Goal: Information Seeking & Learning: Learn about a topic

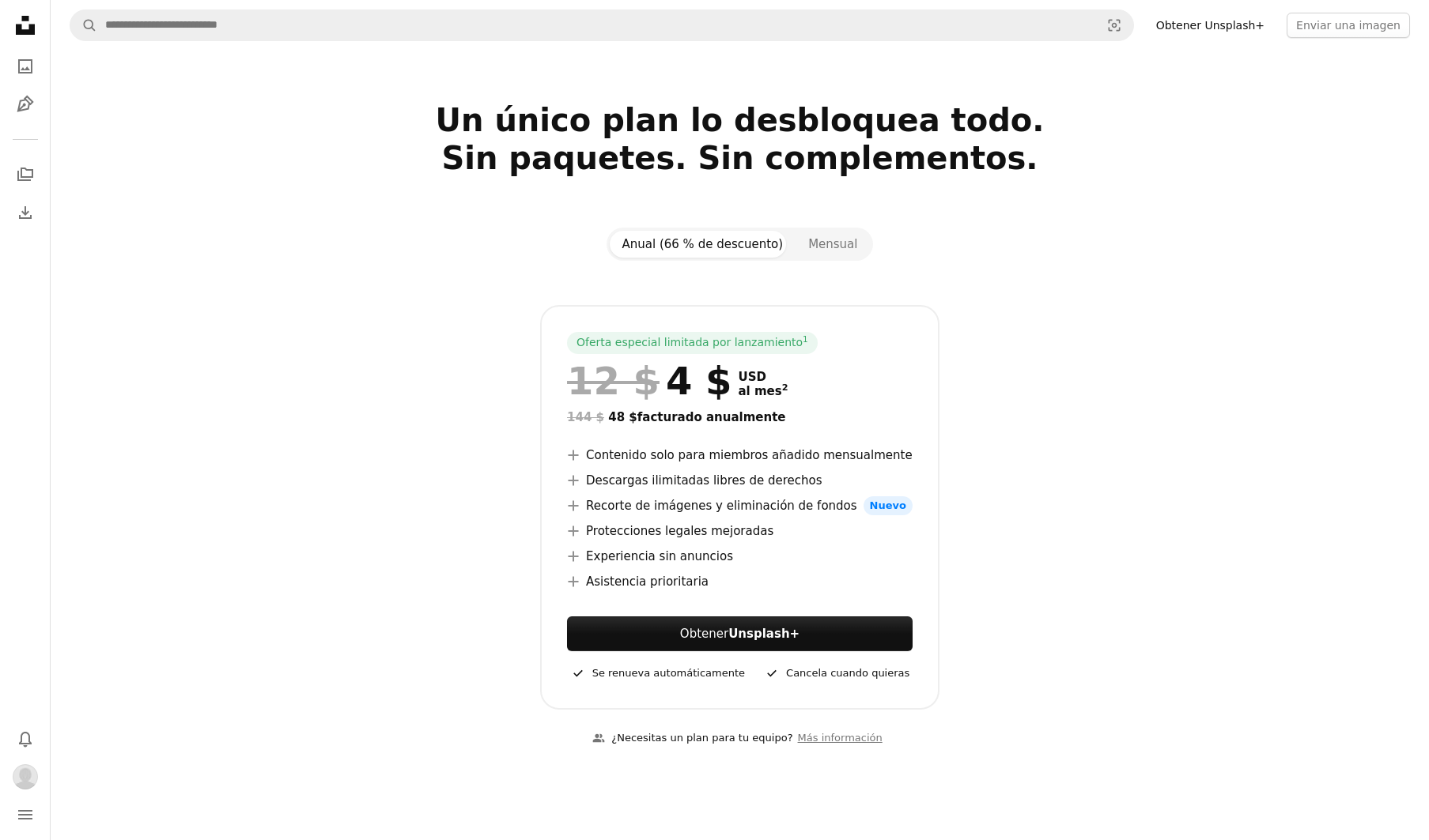
click at [33, 34] on icon at bounding box center [25, 25] width 19 height 19
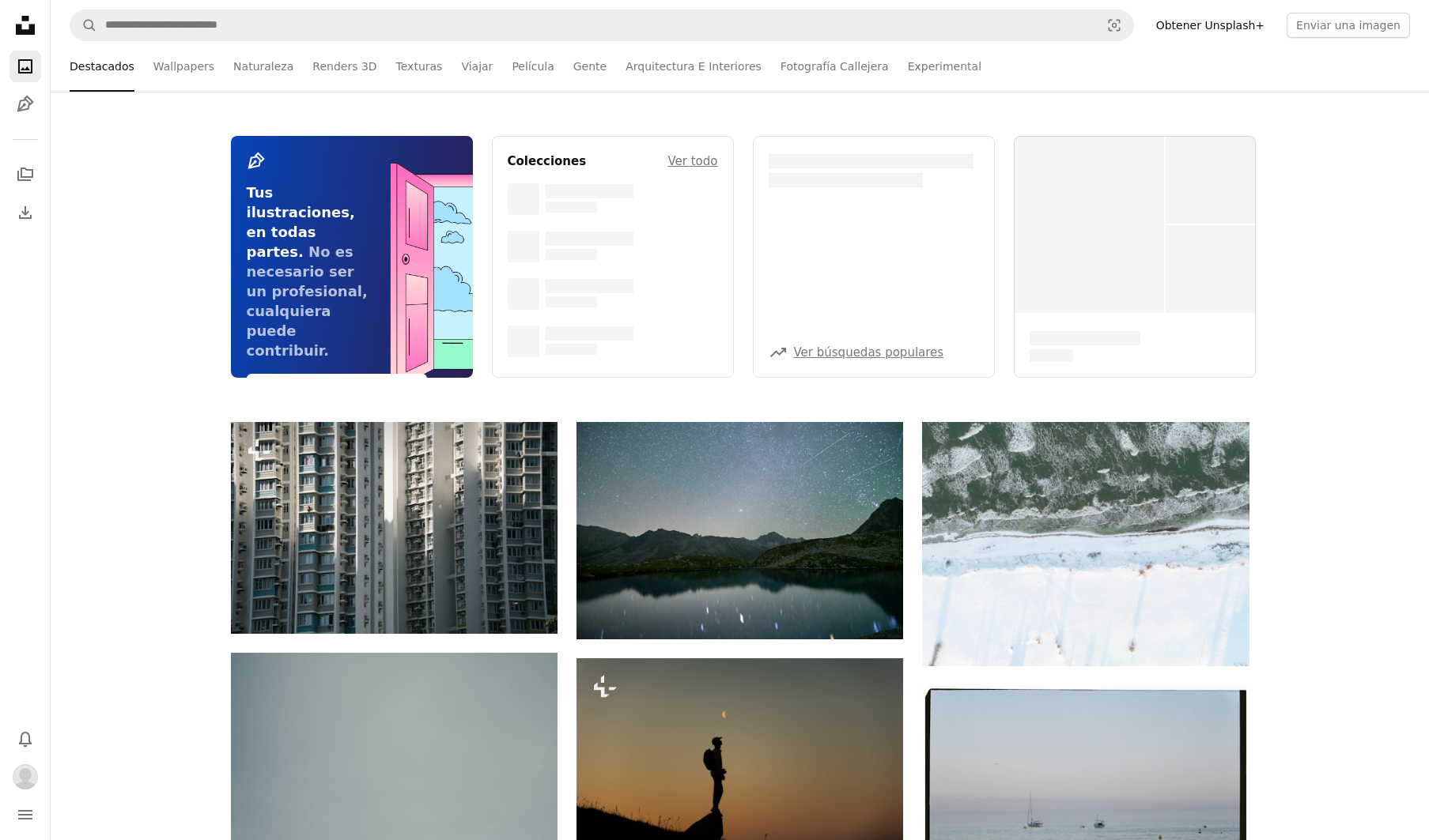
click at [1258, 31] on link "Obtener Unsplash+" at bounding box center [1210, 25] width 127 height 25
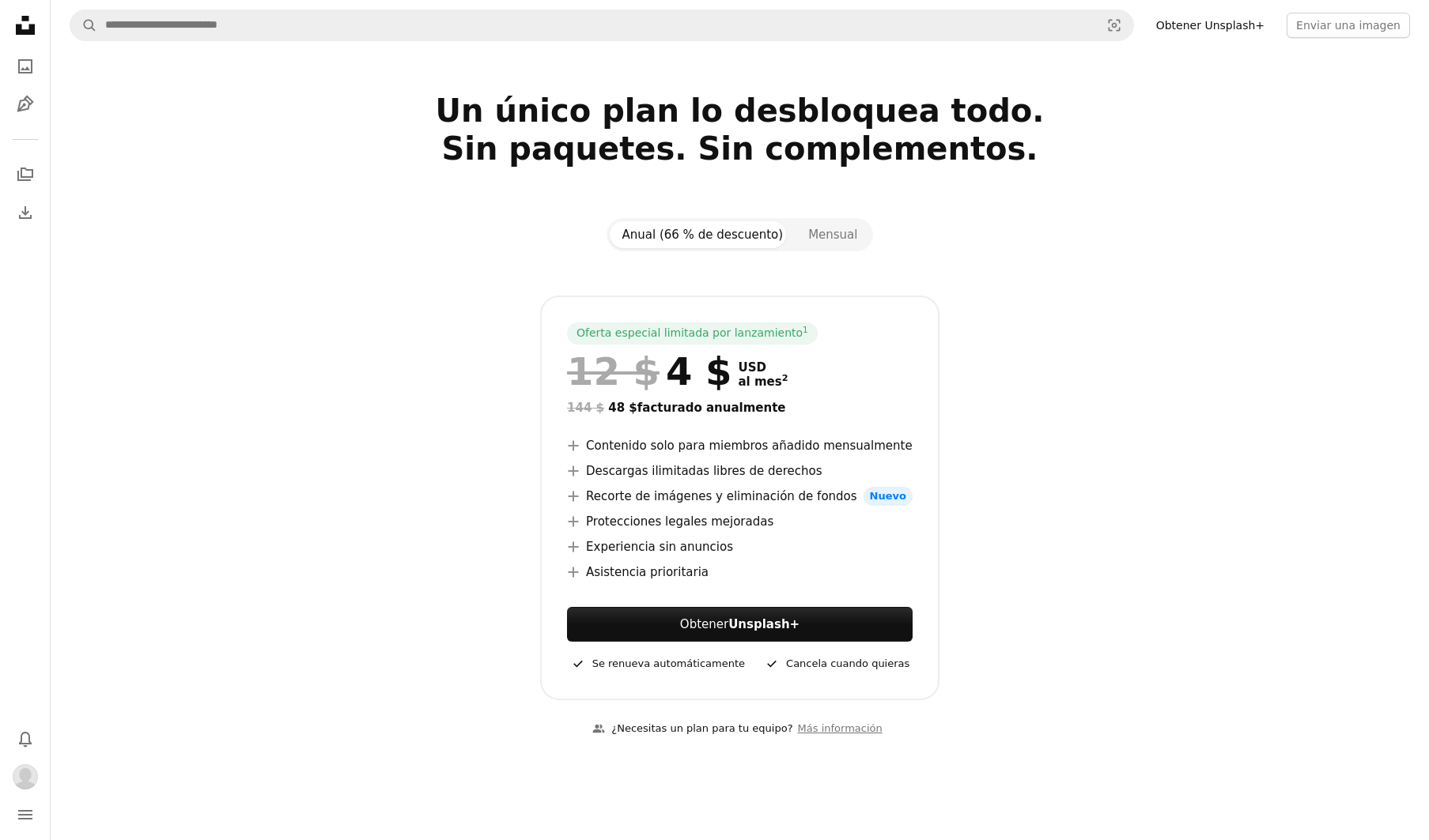
click at [833, 254] on div at bounding box center [740, 273] width 1018 height 44
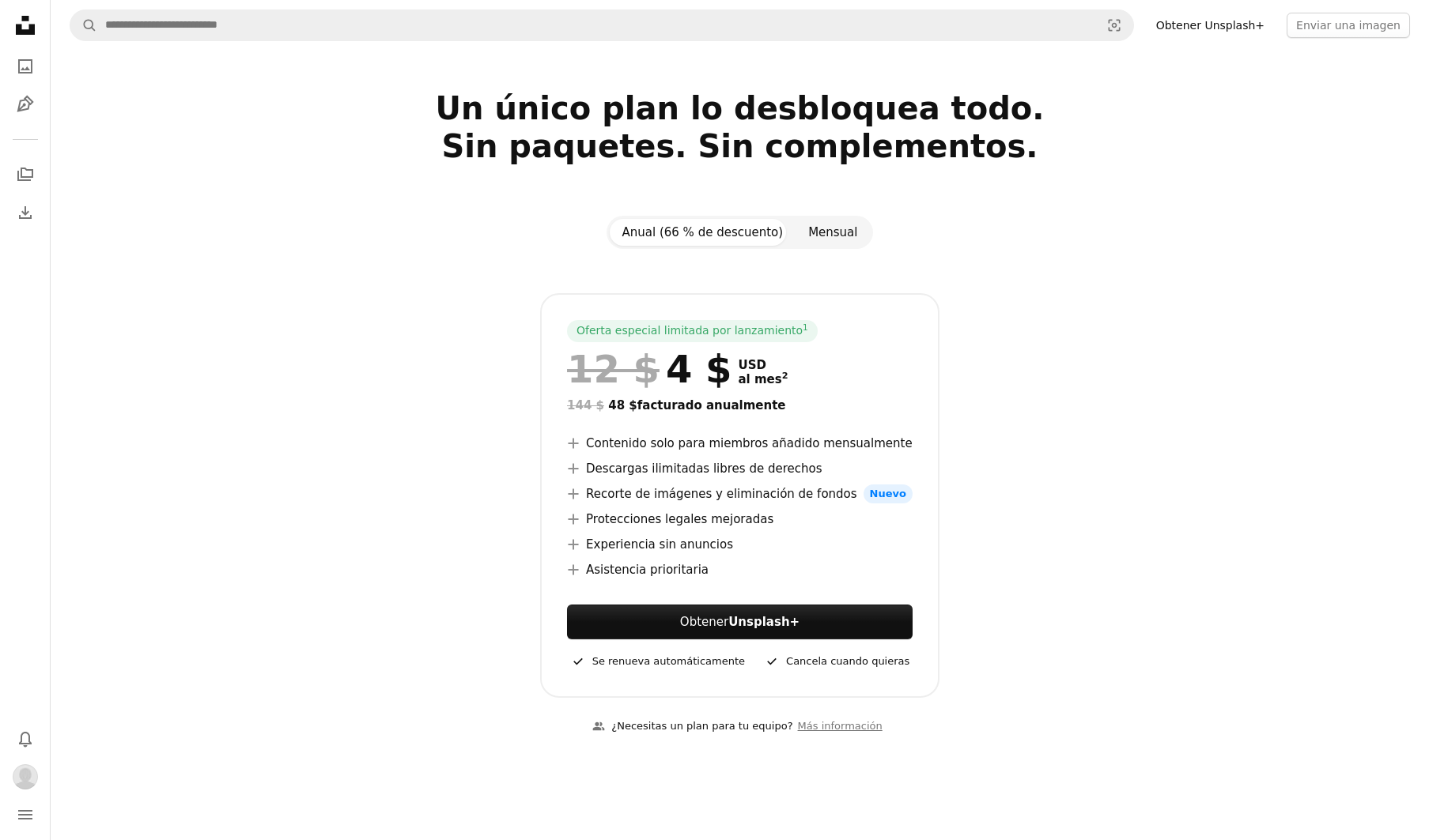
click at [830, 239] on button "Mensual" at bounding box center [832, 233] width 75 height 27
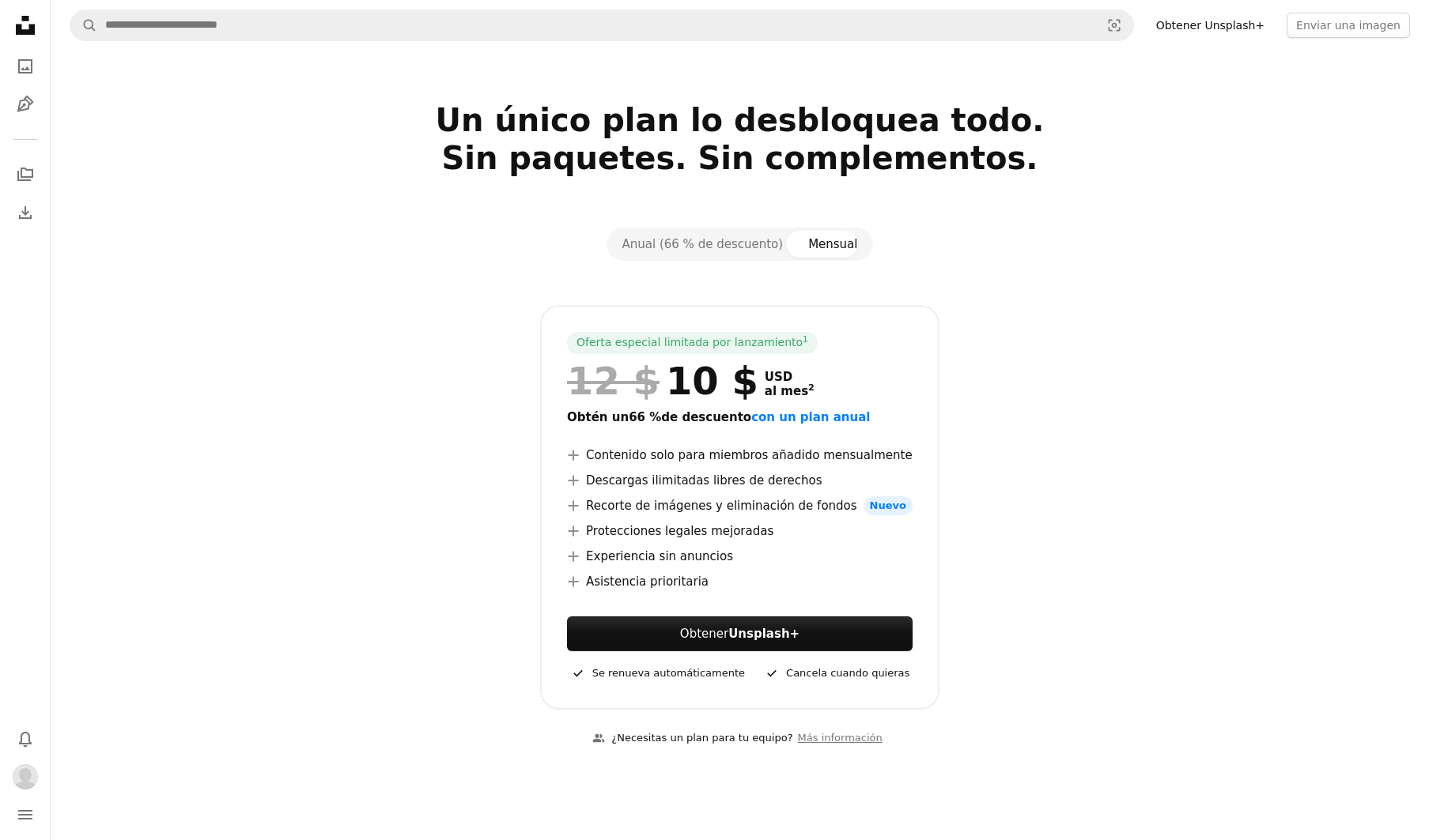
scroll to position [0, 0]
click at [779, 631] on strong "Unsplash+" at bounding box center [763, 633] width 71 height 14
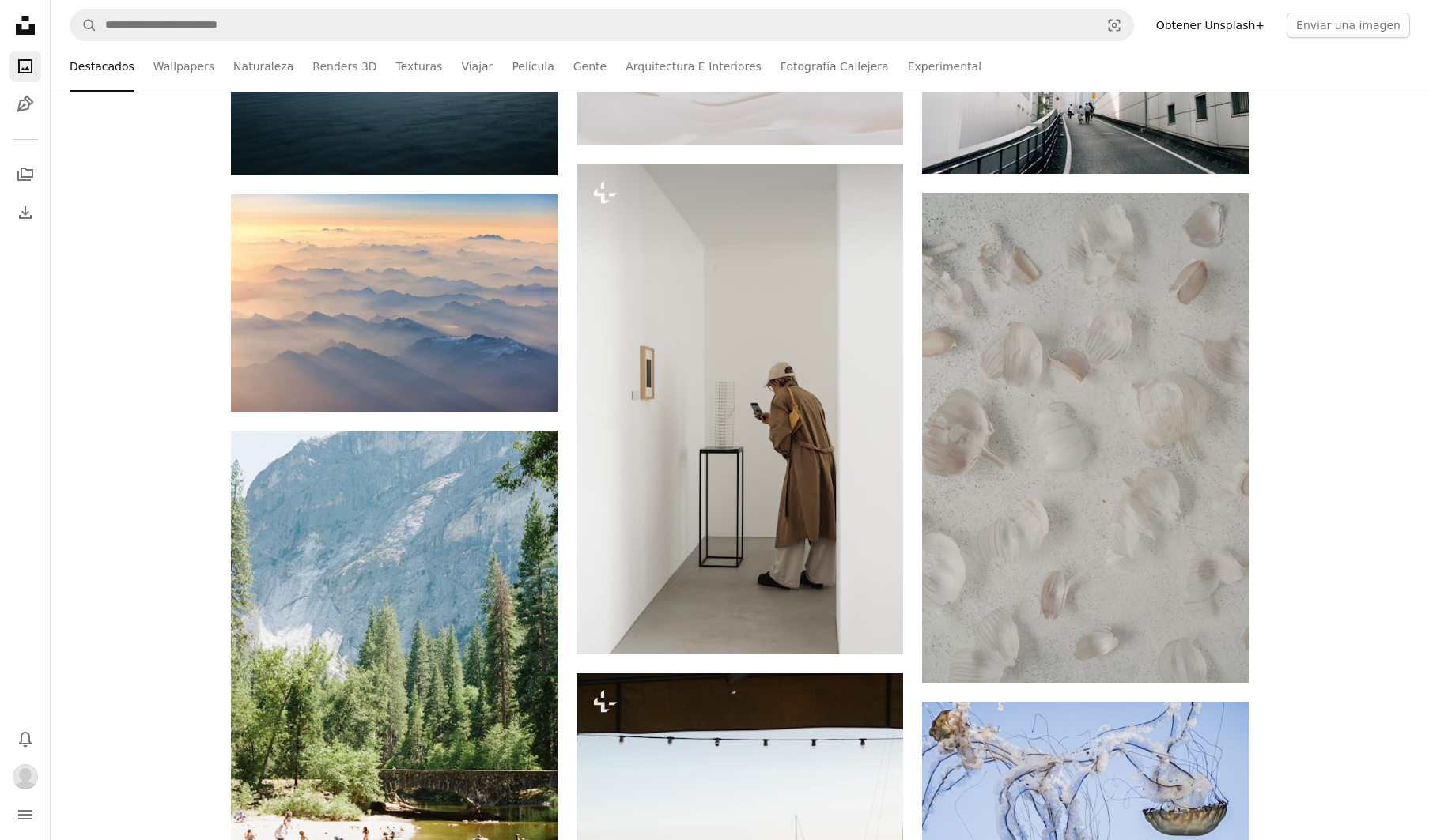
scroll to position [968, 0]
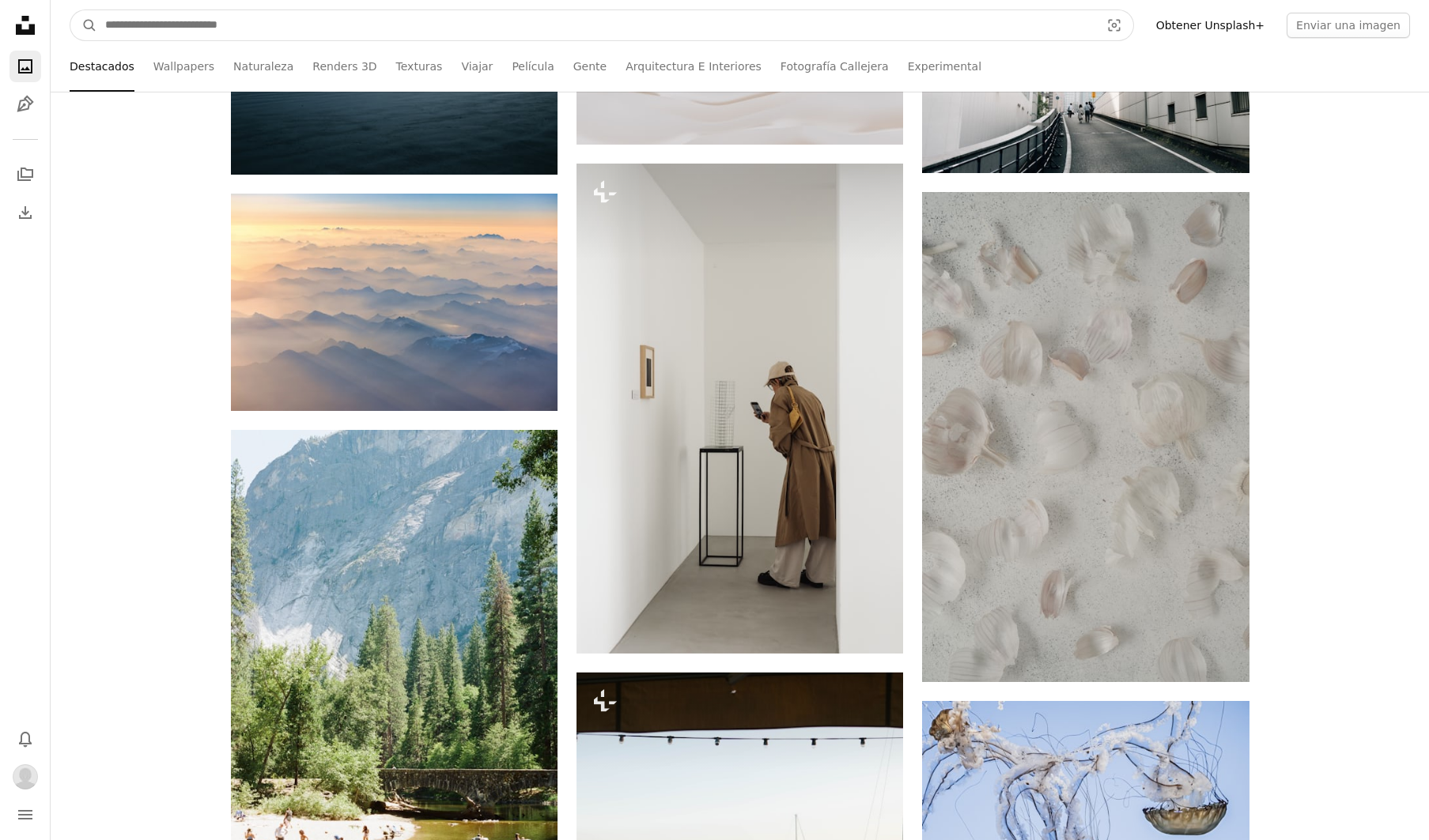
click at [503, 33] on input "Encuentra imágenes en todo el sitio" at bounding box center [596, 25] width 998 height 30
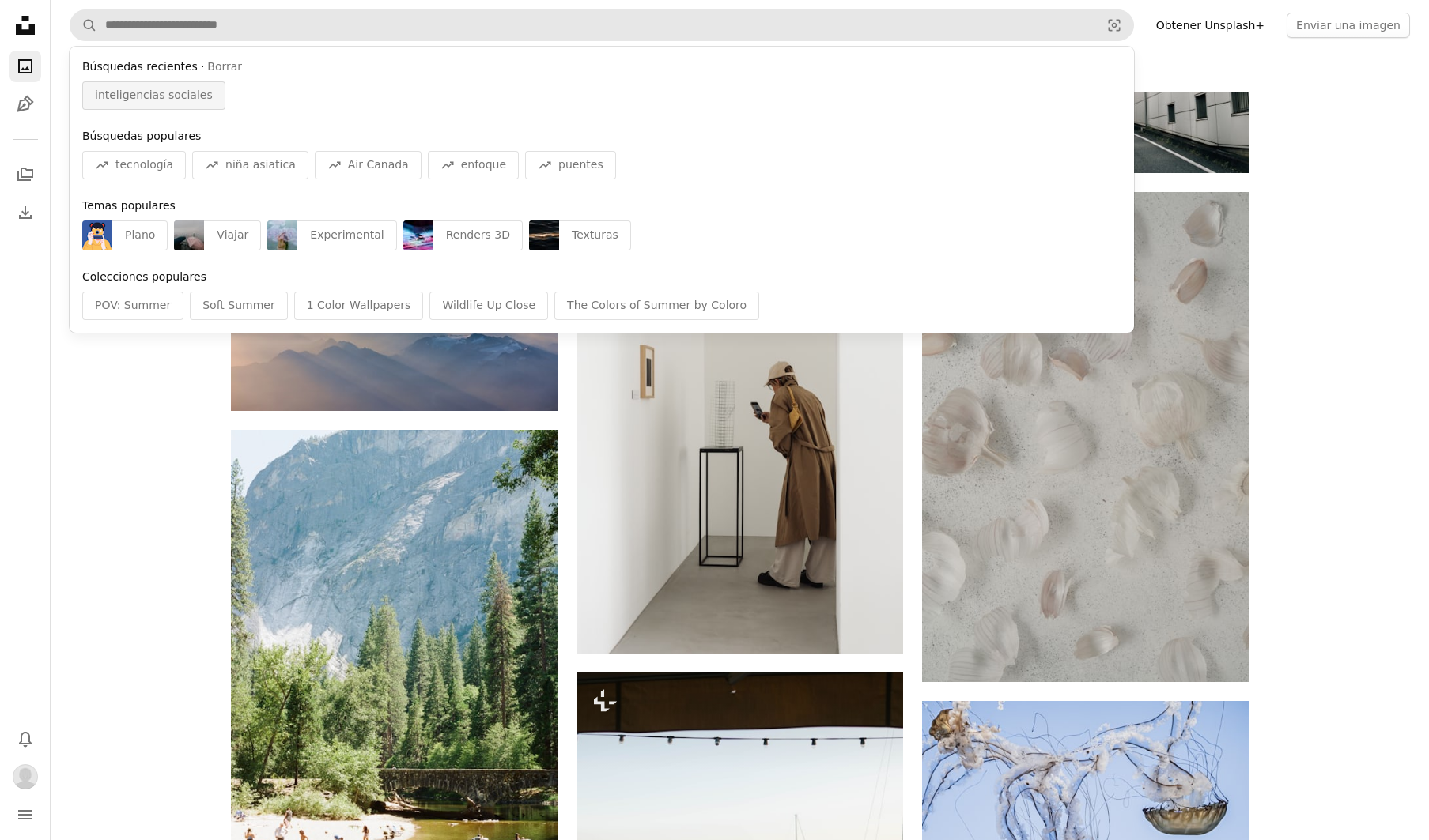
click at [189, 99] on span "inteligencias sociales" at bounding box center [153, 95] width 118 height 16
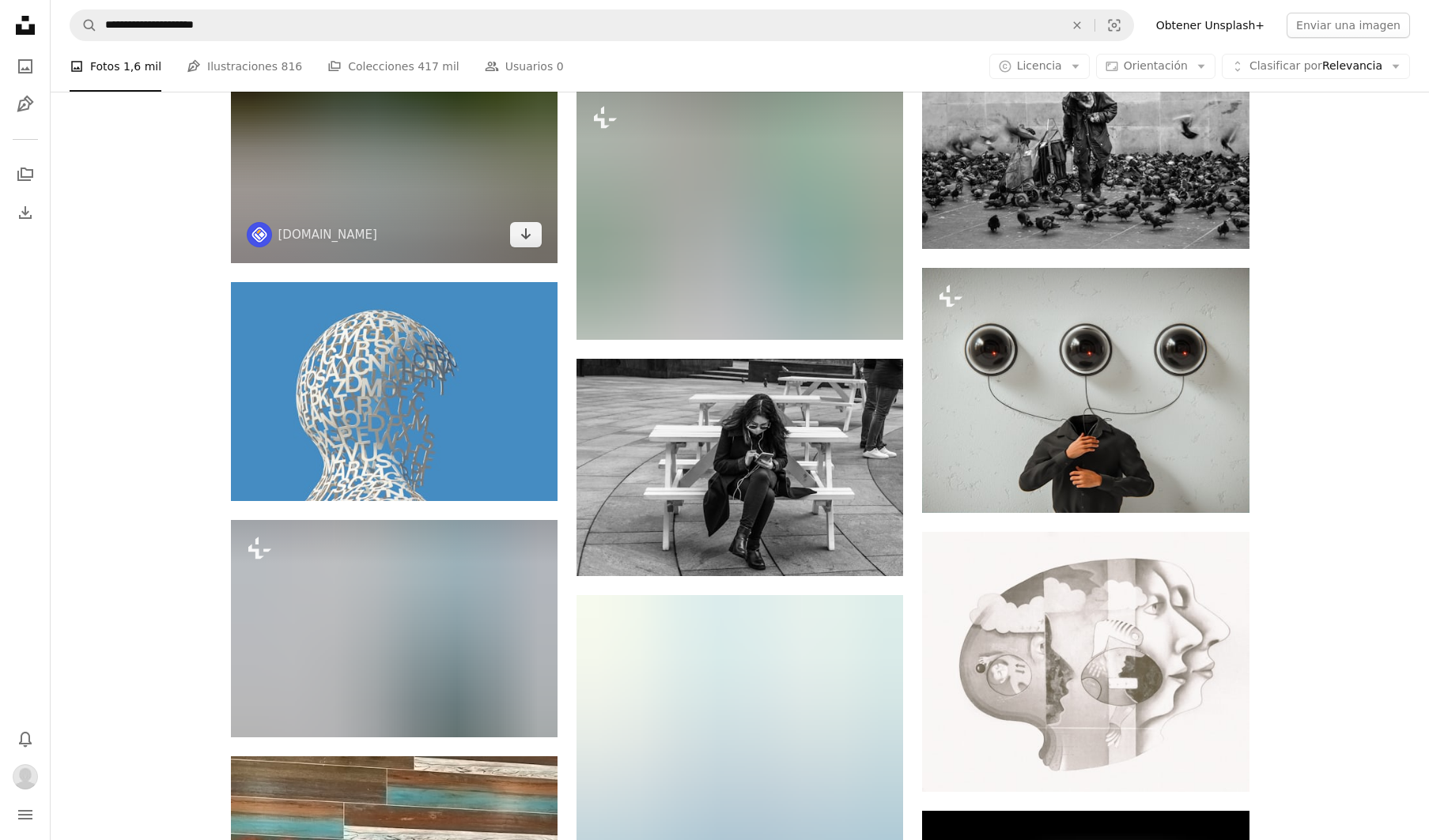
scroll to position [822, 0]
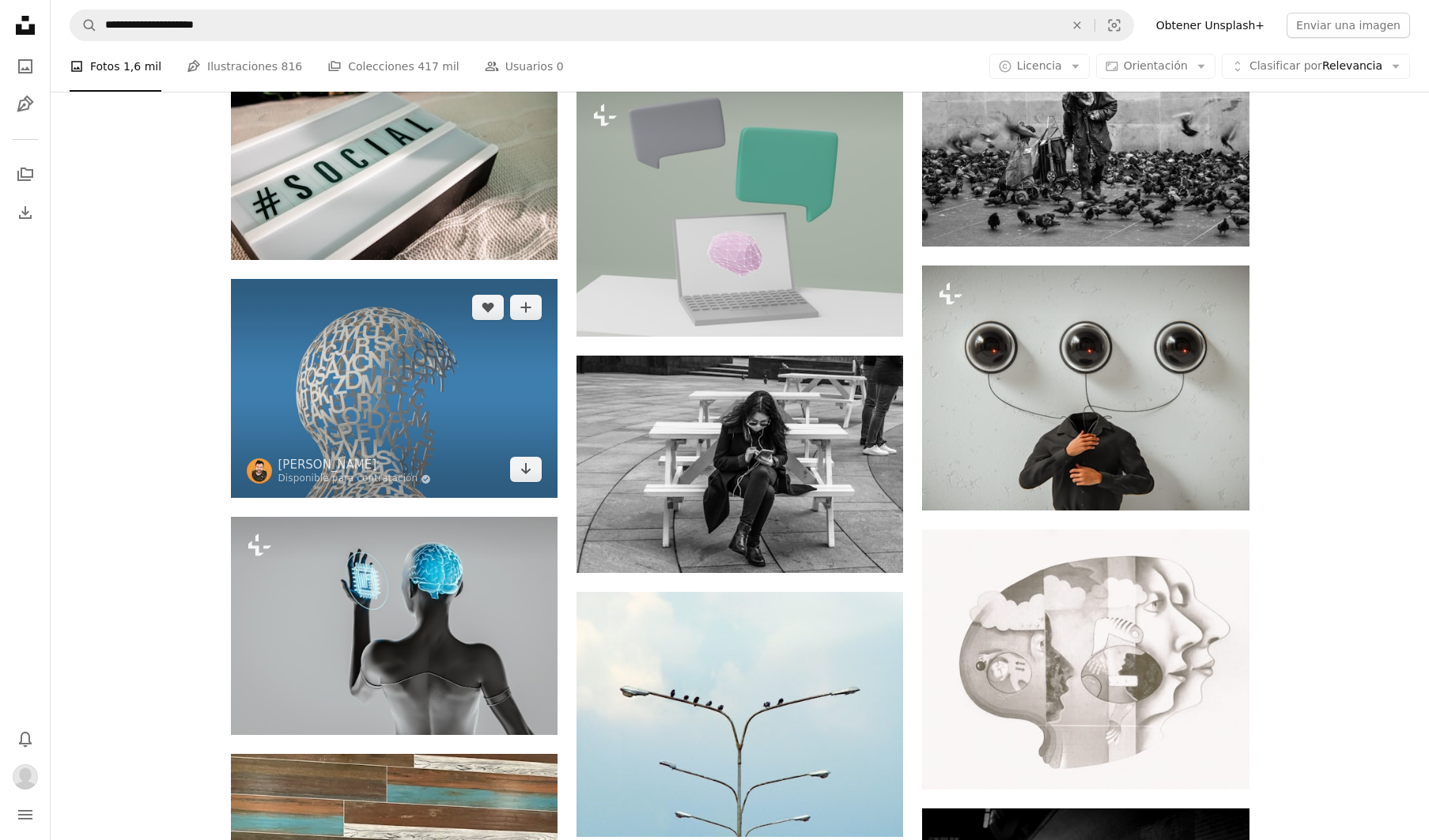
click at [405, 383] on img at bounding box center [394, 388] width 326 height 219
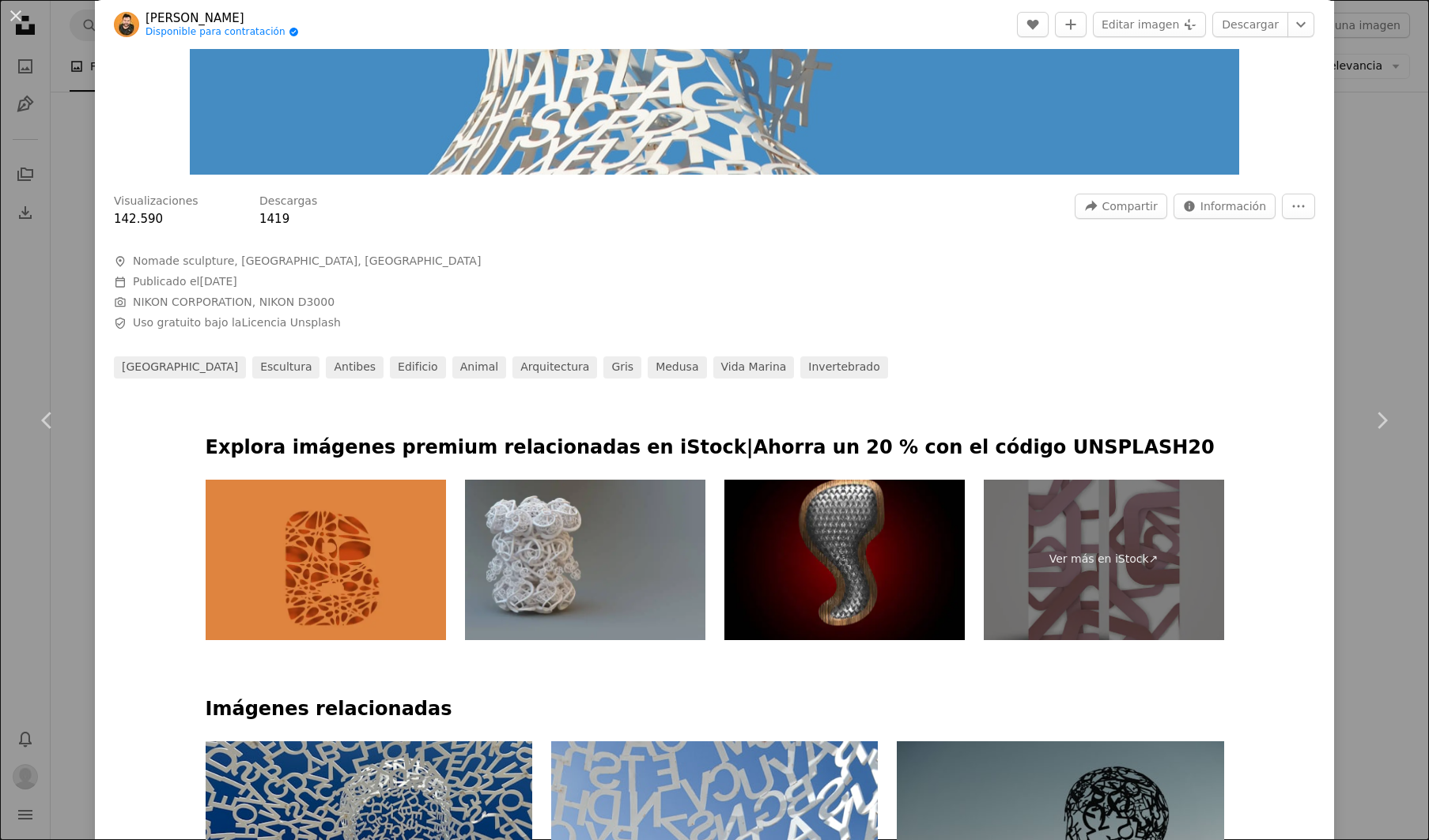
scroll to position [596, 0]
click at [87, 270] on div "An X shape Chevron left Chevron right [PERSON_NAME] Disponible para contratació…" at bounding box center [714, 420] width 1429 height 840
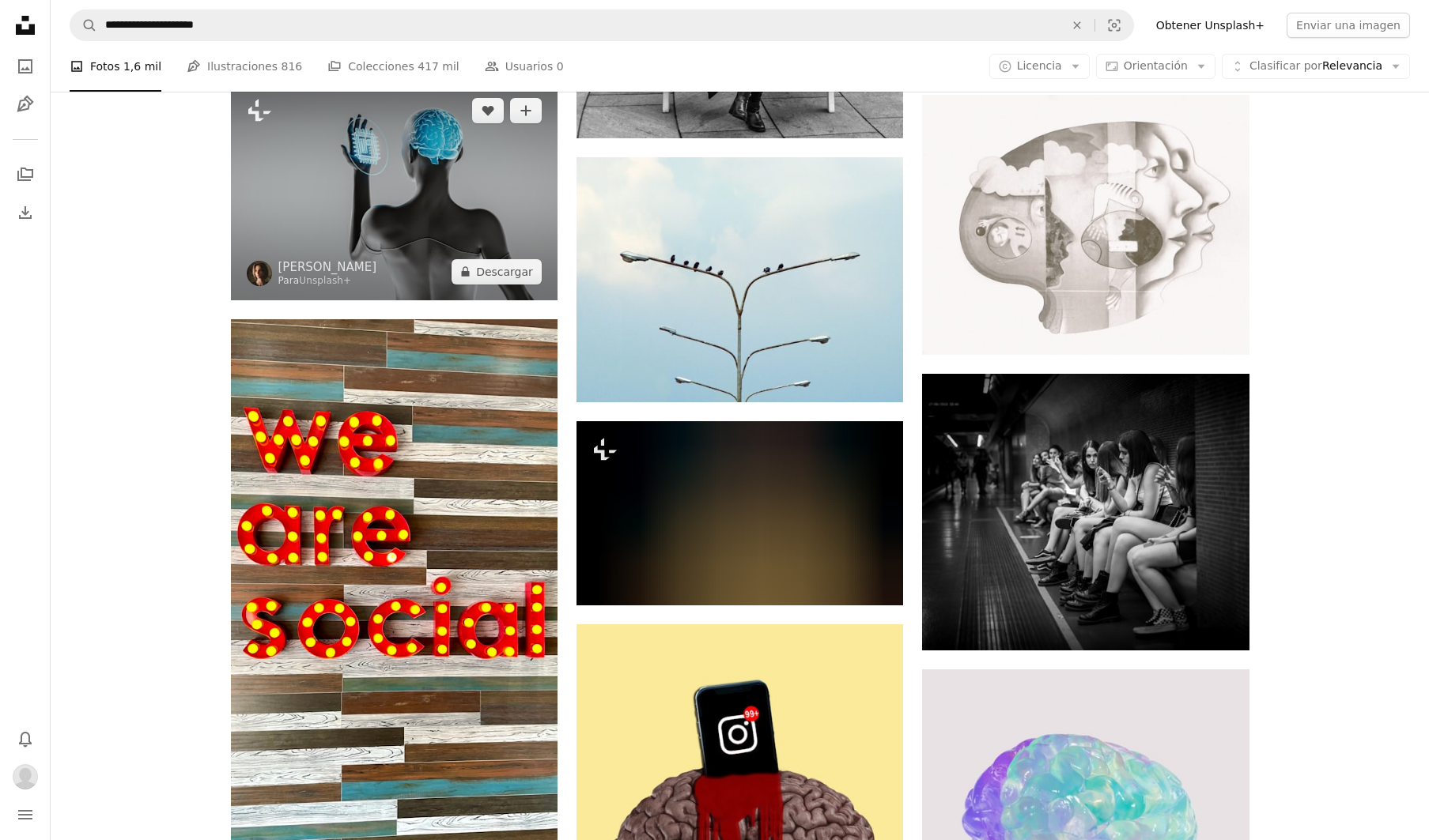
scroll to position [1273, 0]
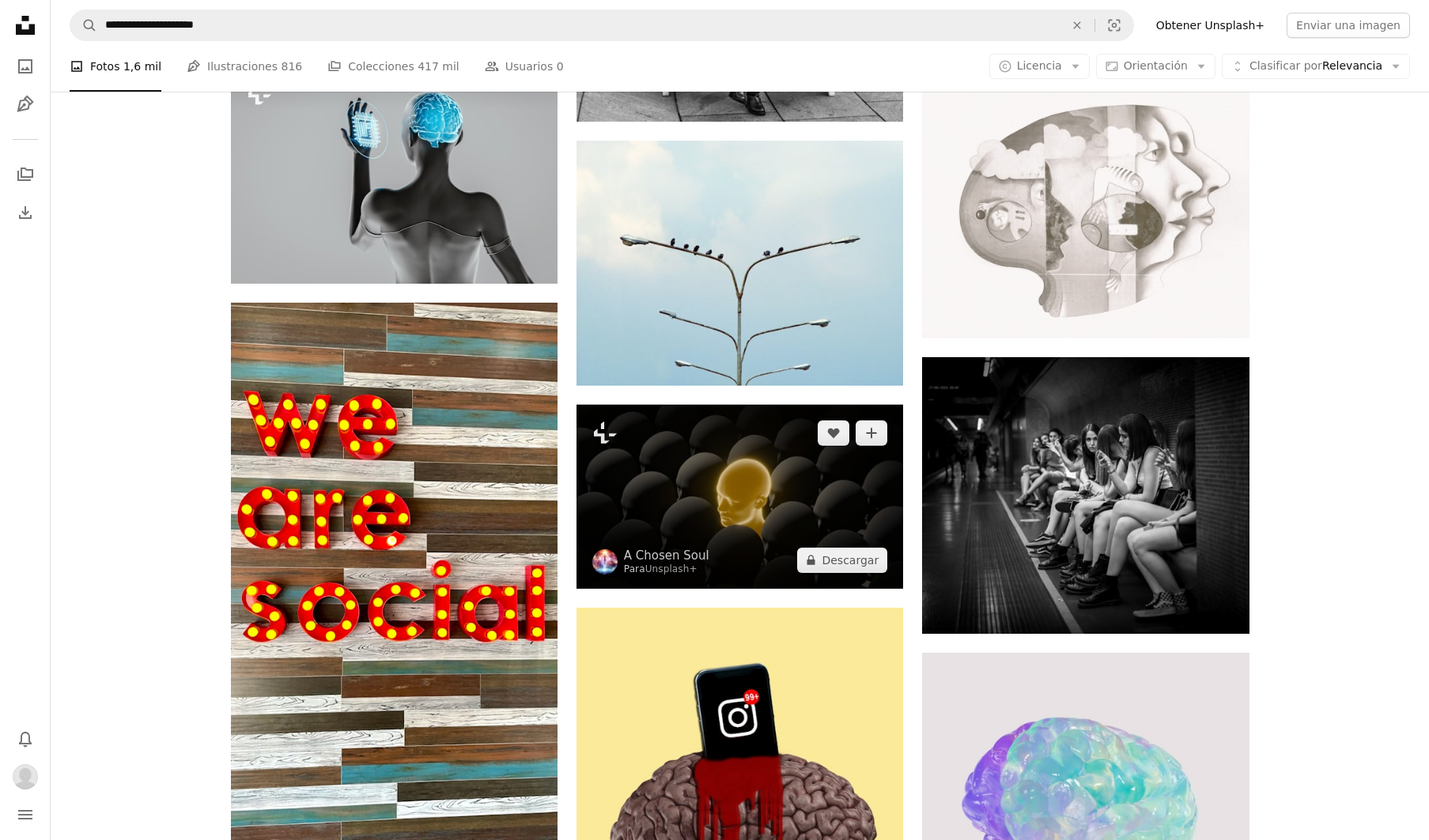
click at [681, 475] on img at bounding box center [739, 496] width 326 height 183
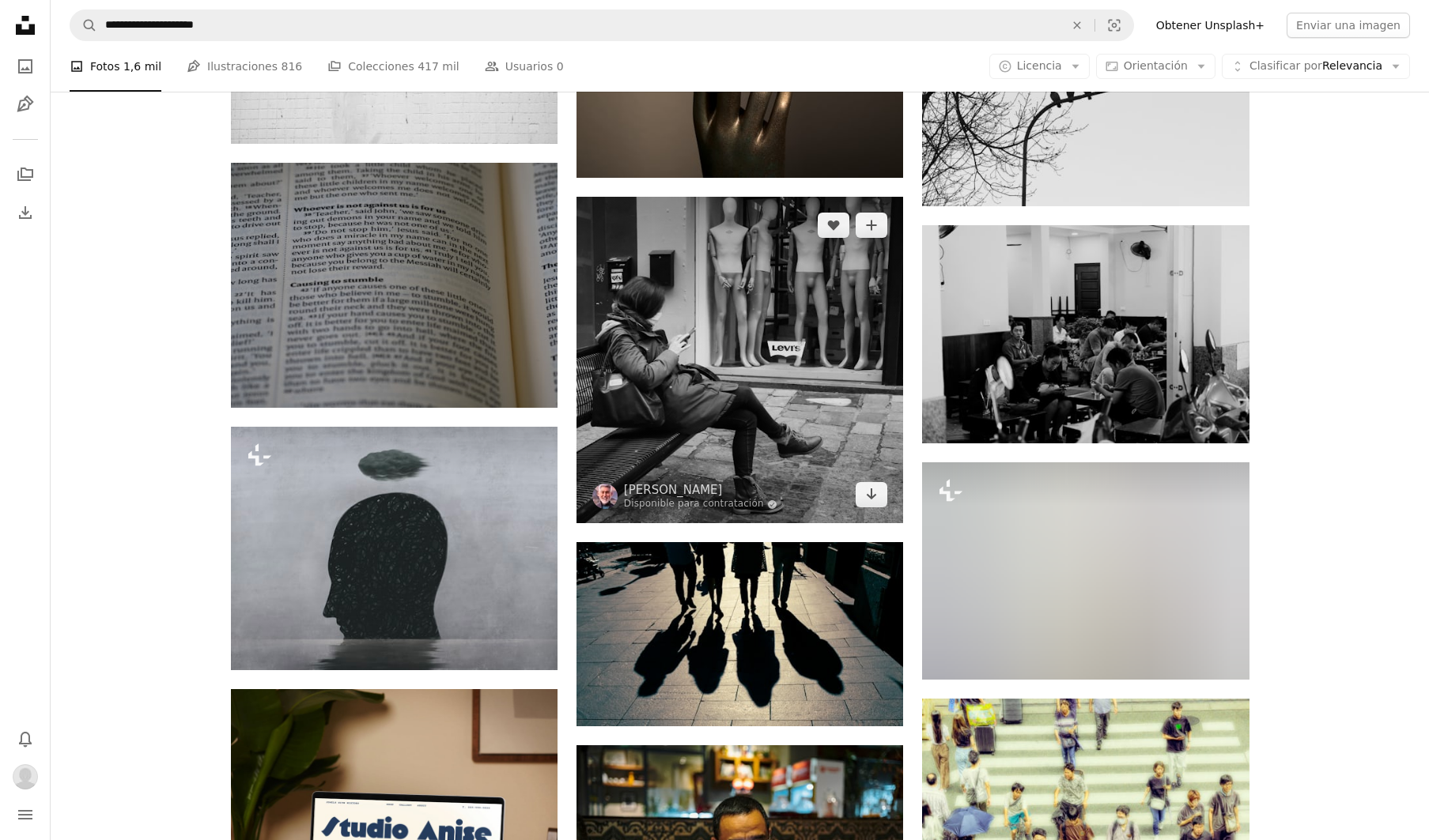
scroll to position [2558, 0]
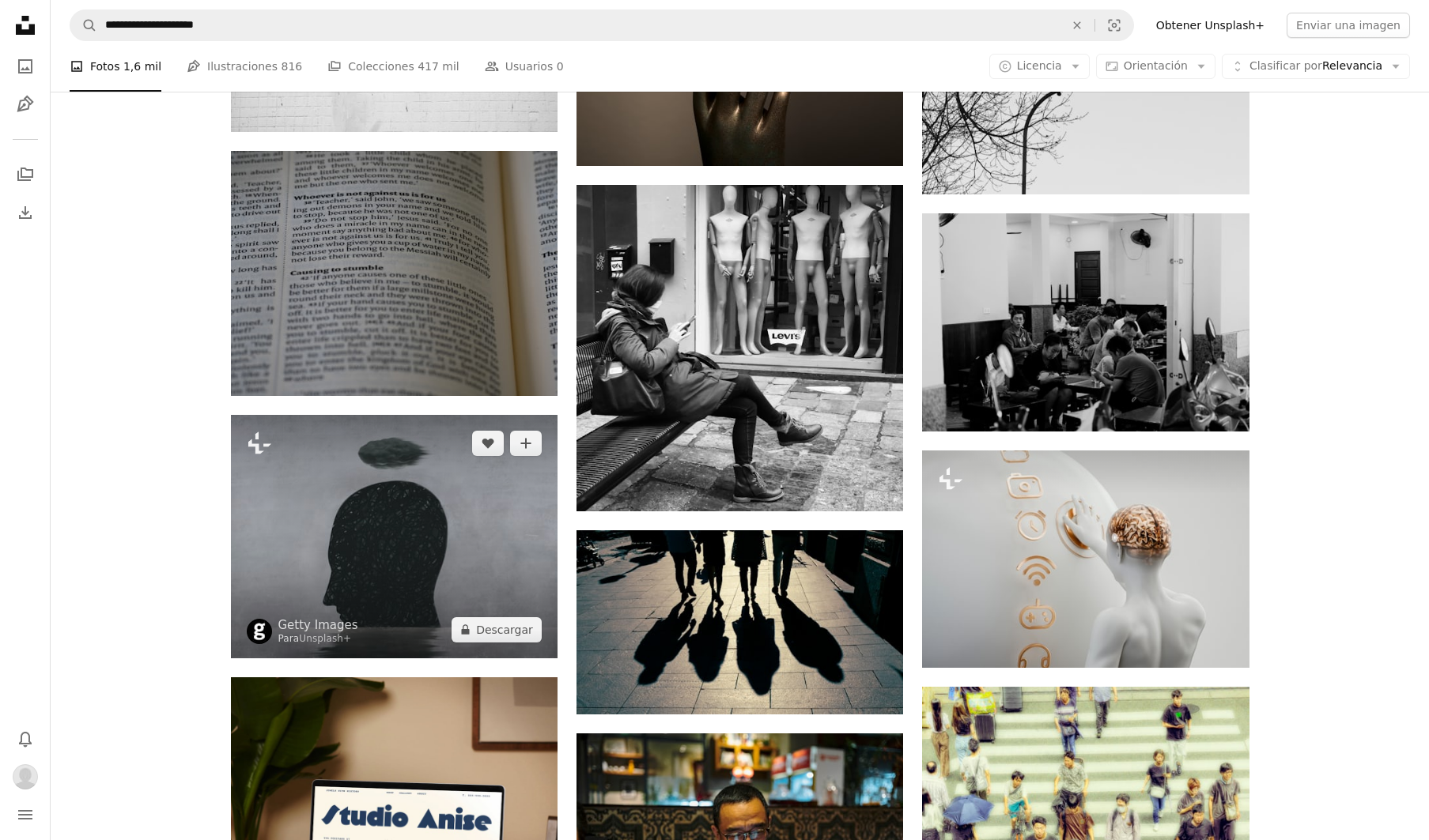
click at [409, 564] on img at bounding box center [394, 536] width 326 height 243
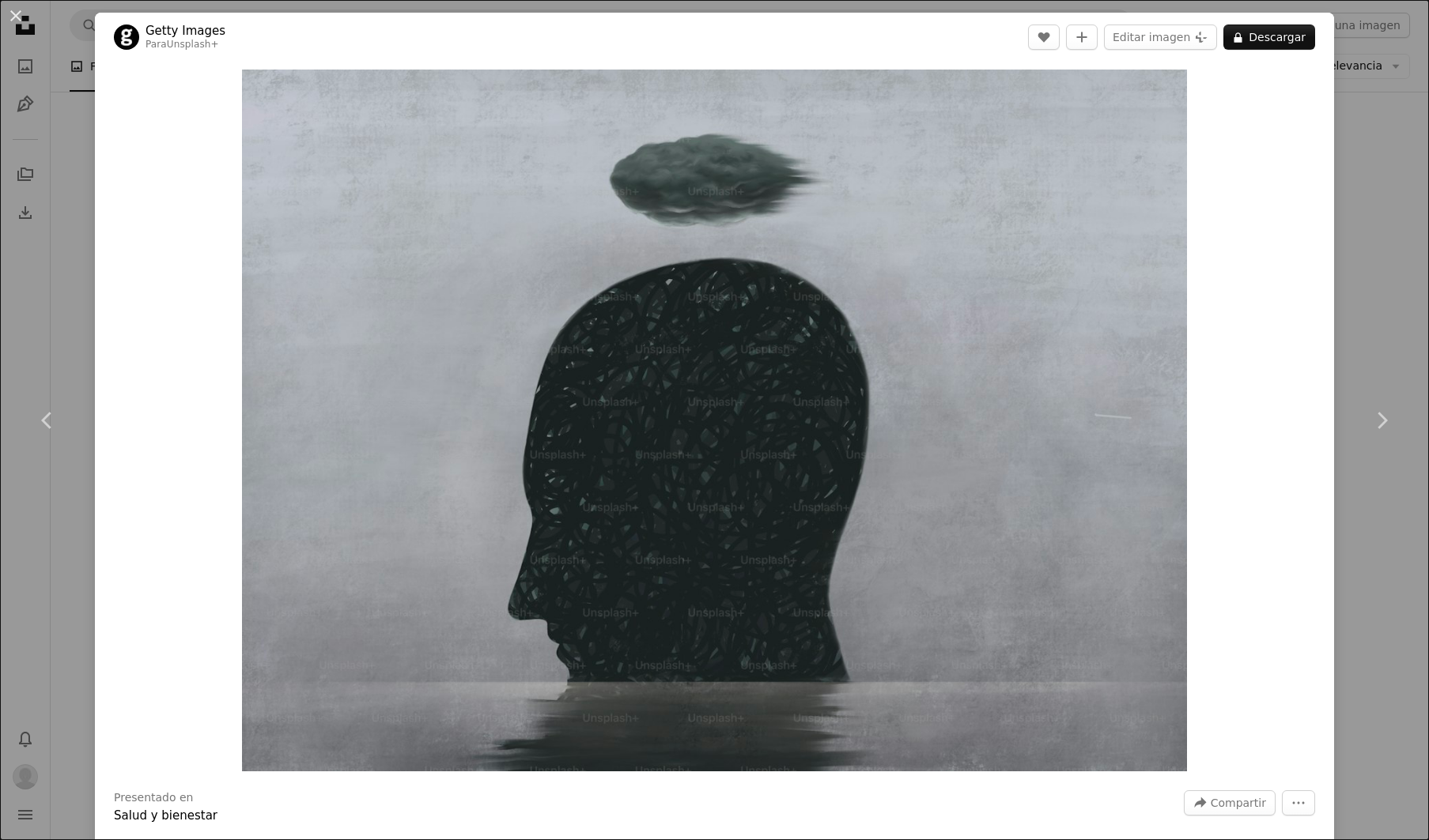
click at [80, 174] on div "An X shape Chevron left Chevron right Getty Images Para Unsplash+ A heart A plu…" at bounding box center [714, 420] width 1429 height 840
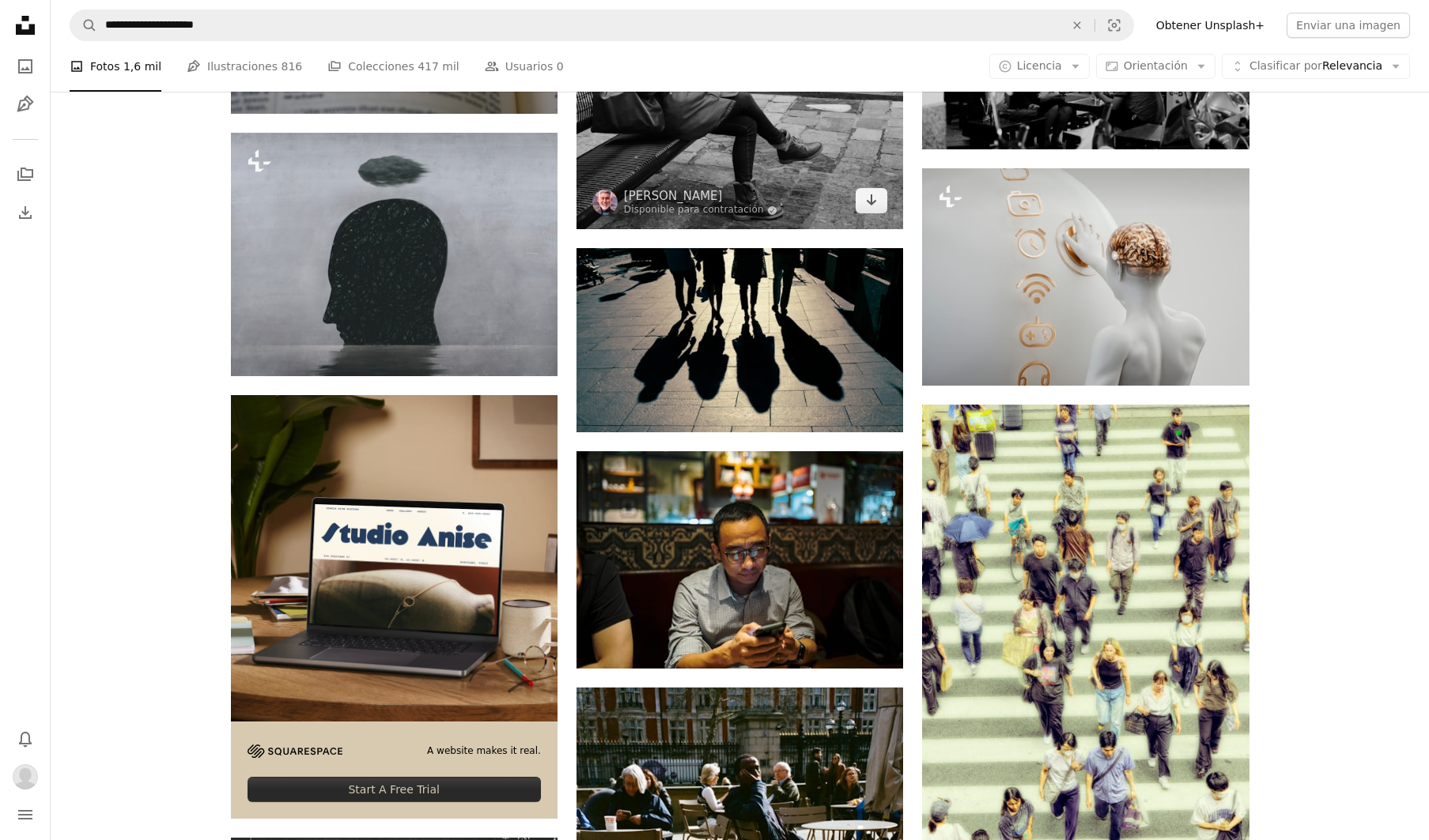
scroll to position [2837, 0]
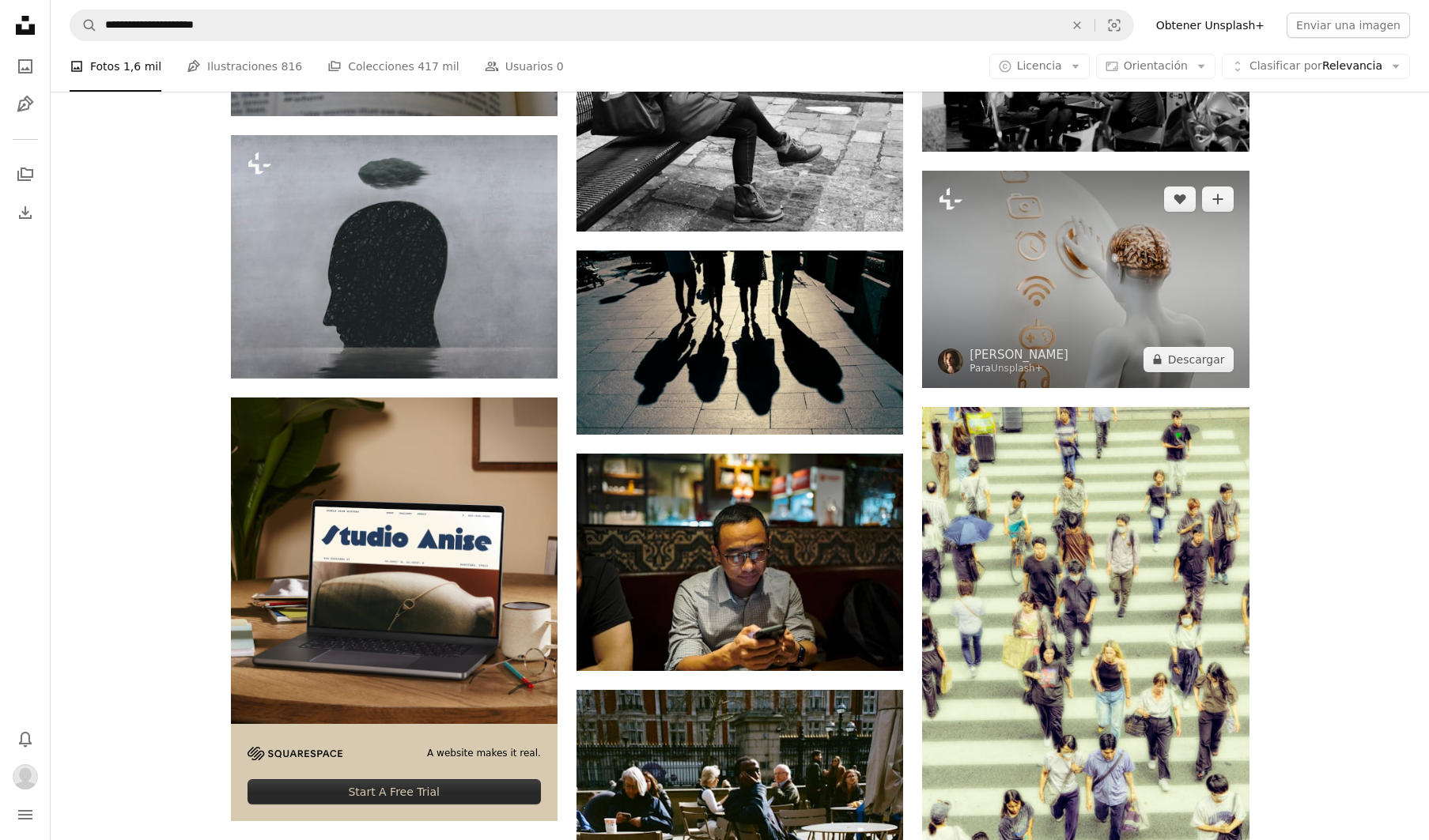
click at [1106, 269] on img at bounding box center [1085, 279] width 326 height 218
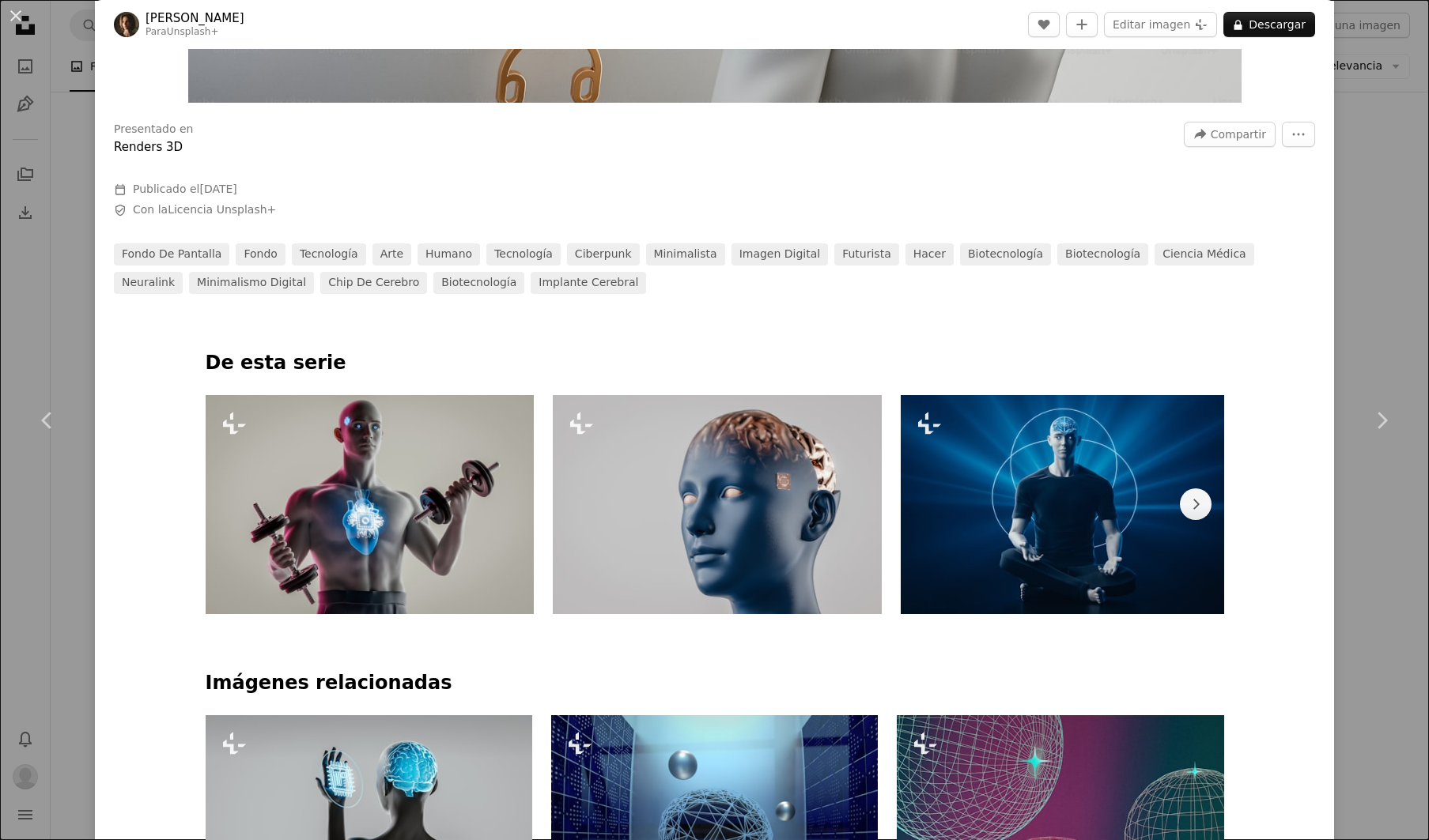
scroll to position [672, 0]
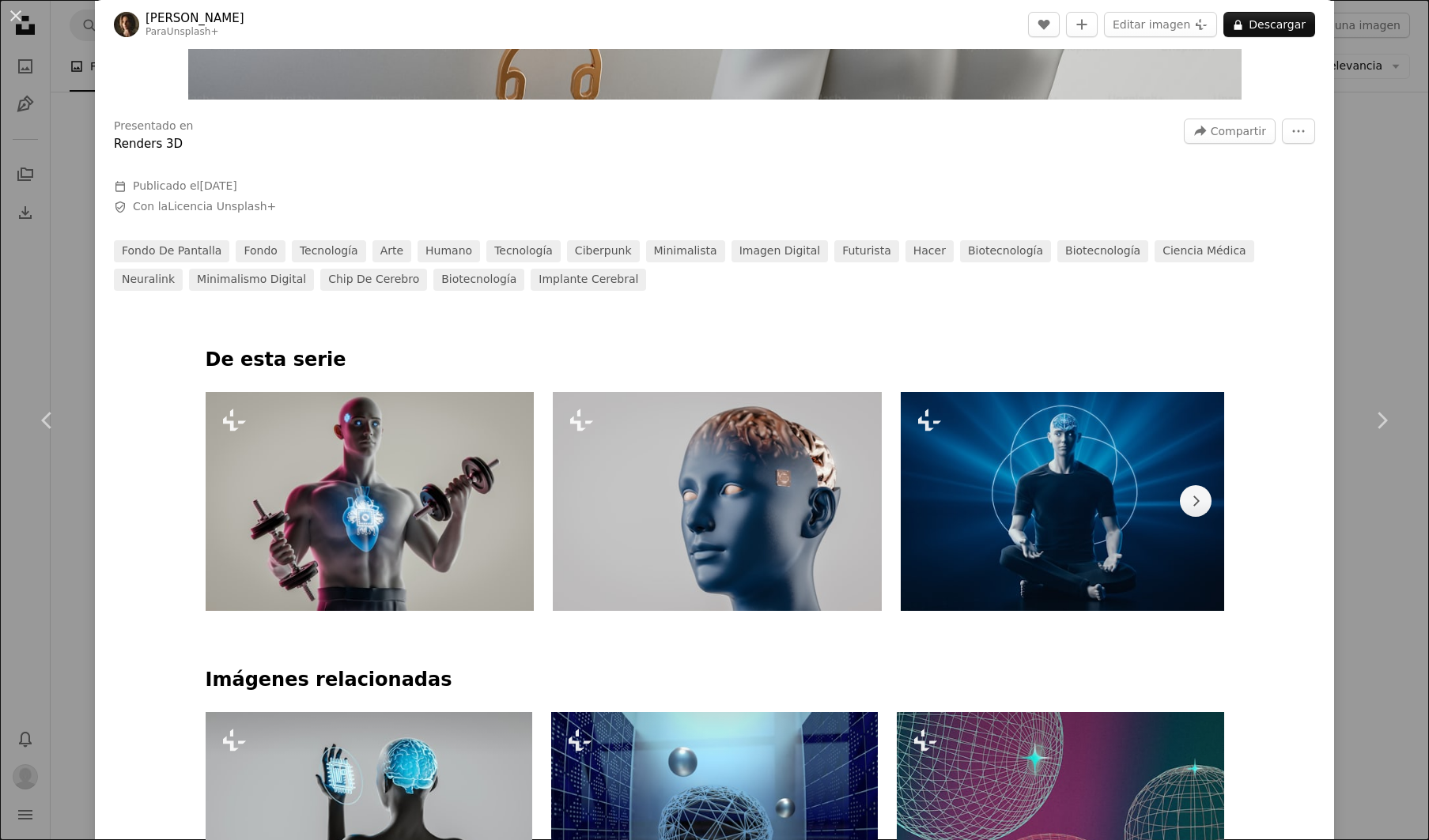
click at [66, 295] on div "An X shape Chevron left Chevron right [PERSON_NAME] Para Unsplash+ A heart A pl…" at bounding box center [714, 420] width 1429 height 840
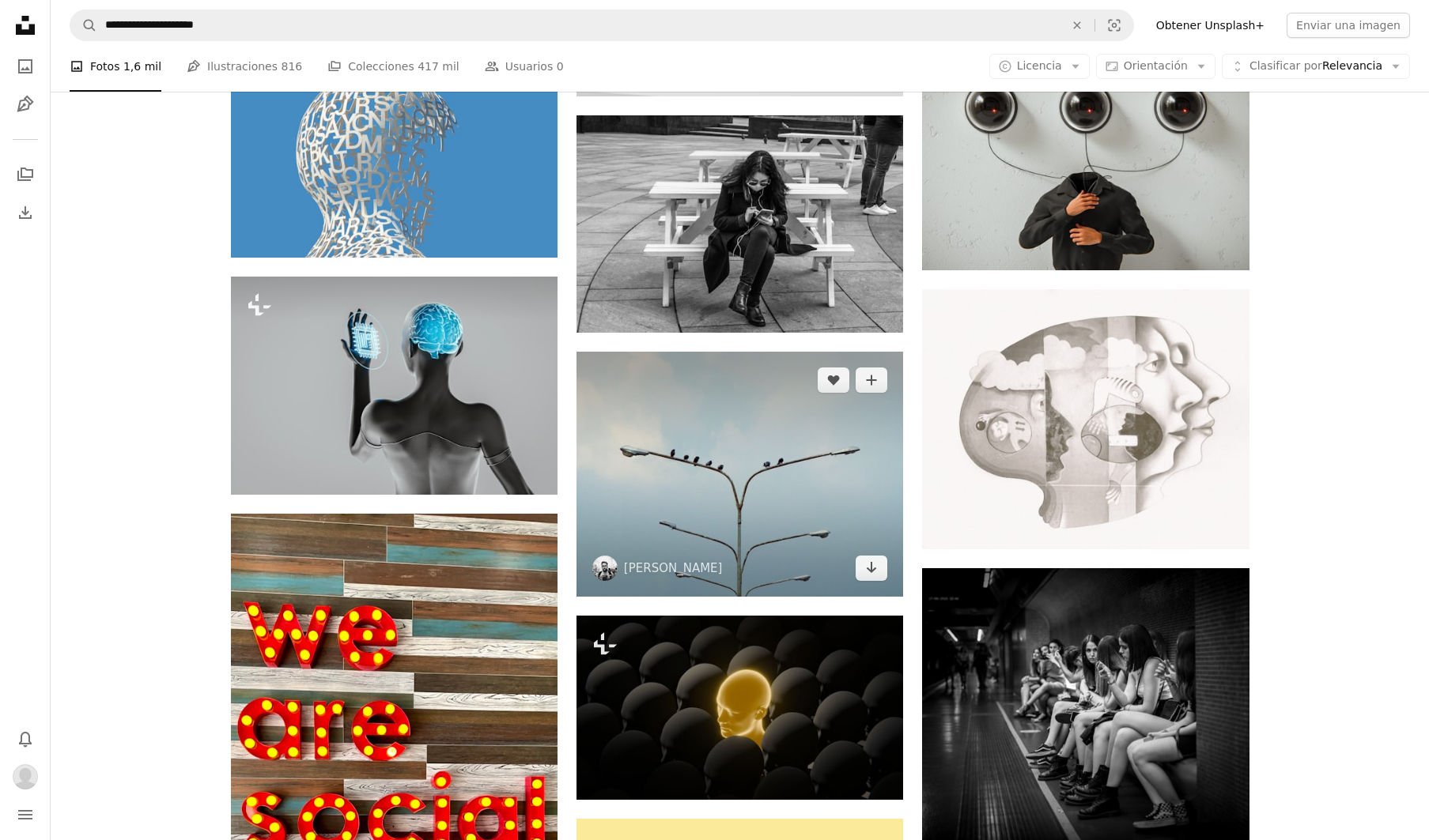
scroll to position [1053, 0]
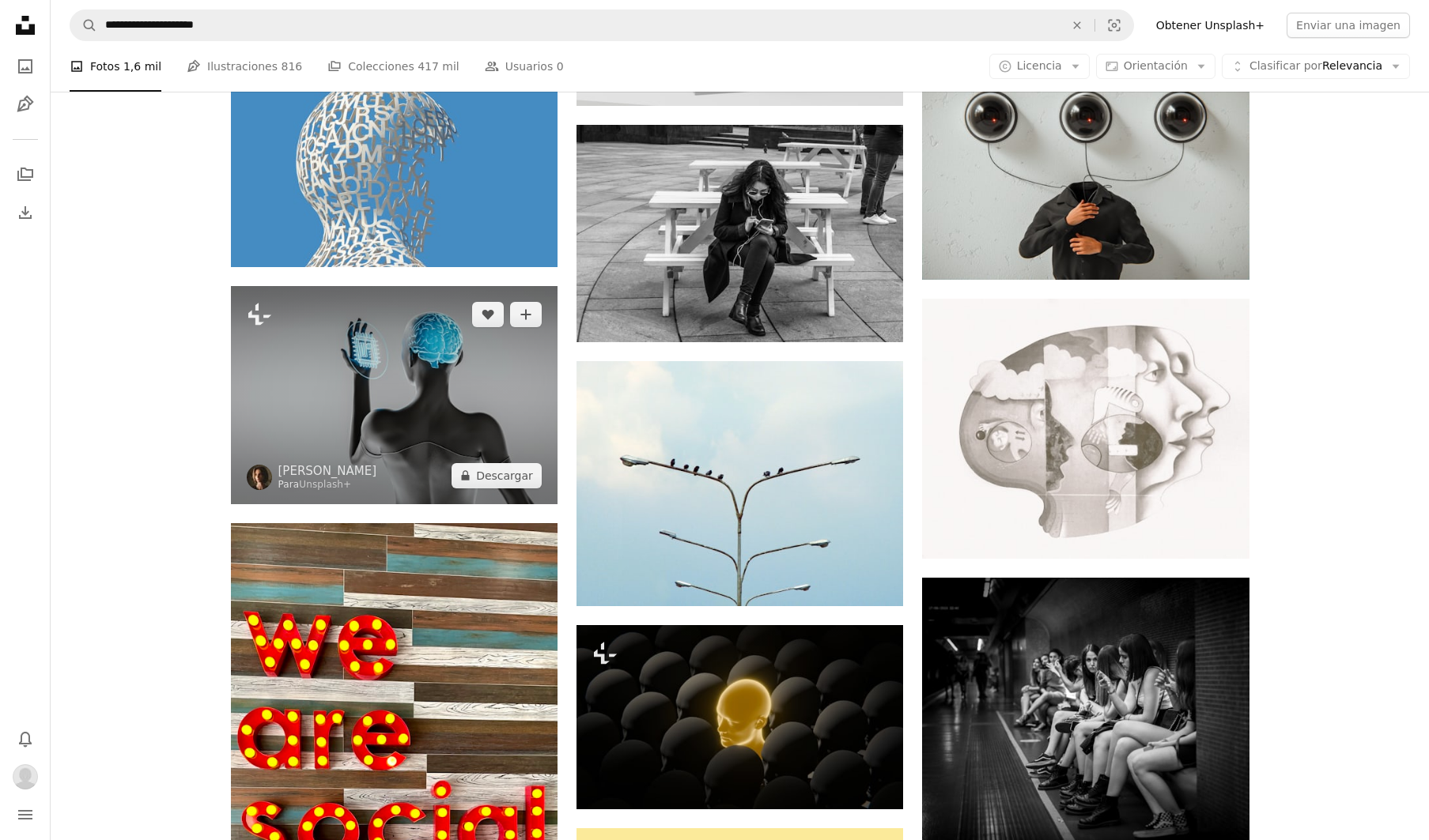
click at [384, 376] on img at bounding box center [394, 395] width 326 height 218
